Goal: Information Seeking & Learning: Learn about a topic

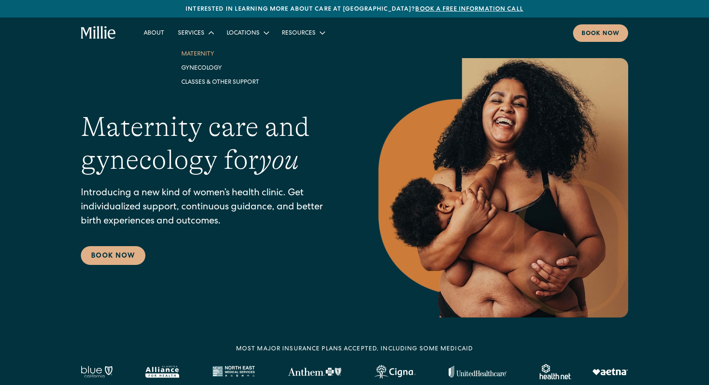
click at [204, 54] on link "Maternity" at bounding box center [219, 54] width 91 height 14
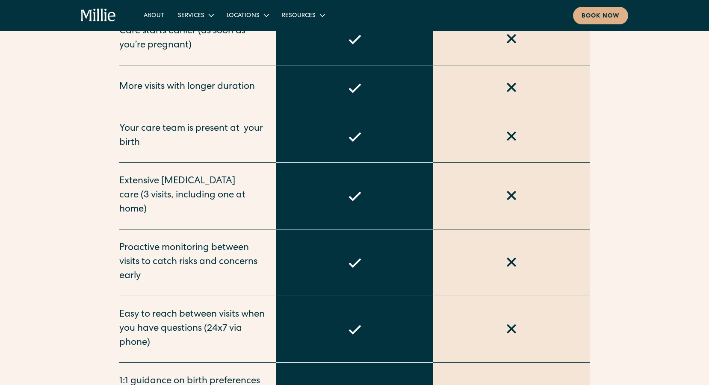
scroll to position [593, 0]
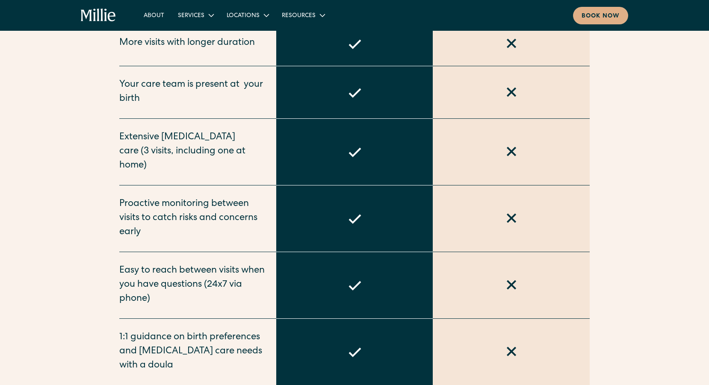
click at [147, 140] on div "Extensive [MEDICAL_DATA] care (3 visits, including one at home)" at bounding box center [192, 152] width 147 height 42
click at [146, 140] on div "Extensive [MEDICAL_DATA] care (3 visits, including one at home)" at bounding box center [192, 152] width 147 height 42
click at [146, 141] on div "Extensive [MEDICAL_DATA] care (3 visits, including one at home)" at bounding box center [192, 152] width 147 height 42
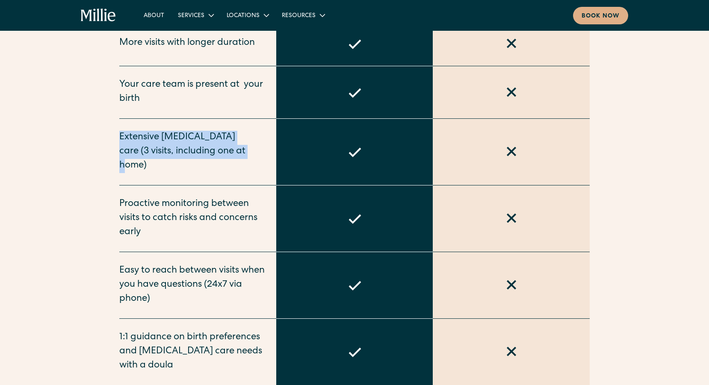
drag, startPoint x: 110, startPoint y: 136, endPoint x: 256, endPoint y: 155, distance: 146.9
click at [256, 155] on div "Above and beyond typical maternity care Routine Care Care starts earlier (as so…" at bounding box center [354, 223] width 547 height 722
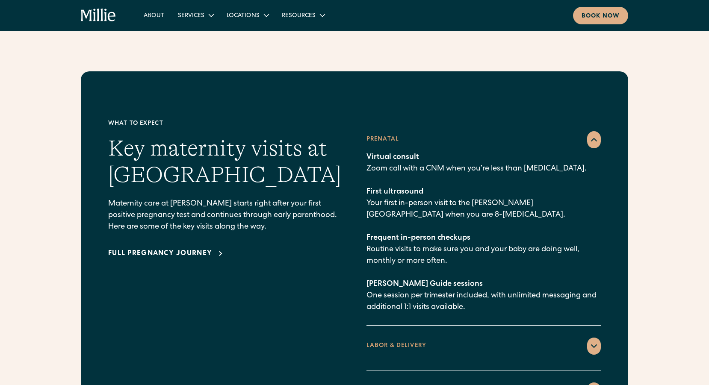
scroll to position [1301, 0]
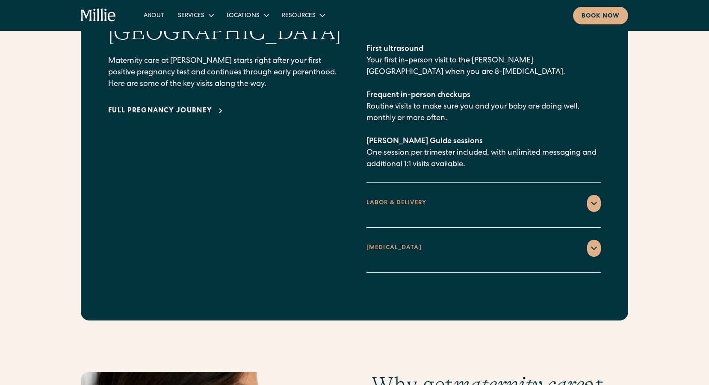
click at [525, 240] on div "[MEDICAL_DATA]" at bounding box center [483, 248] width 234 height 17
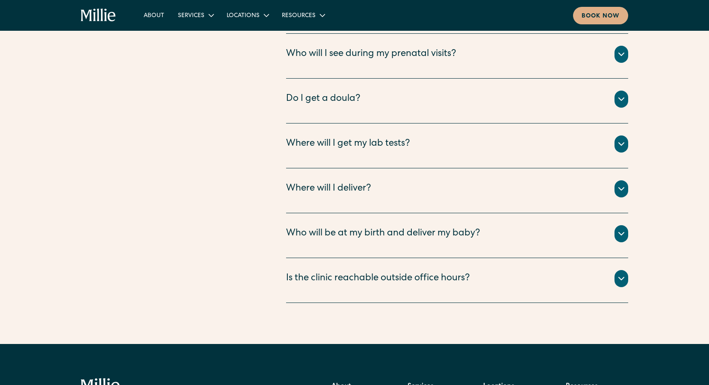
scroll to position [3227, 0]
